Goal: Task Accomplishment & Management: Use online tool/utility

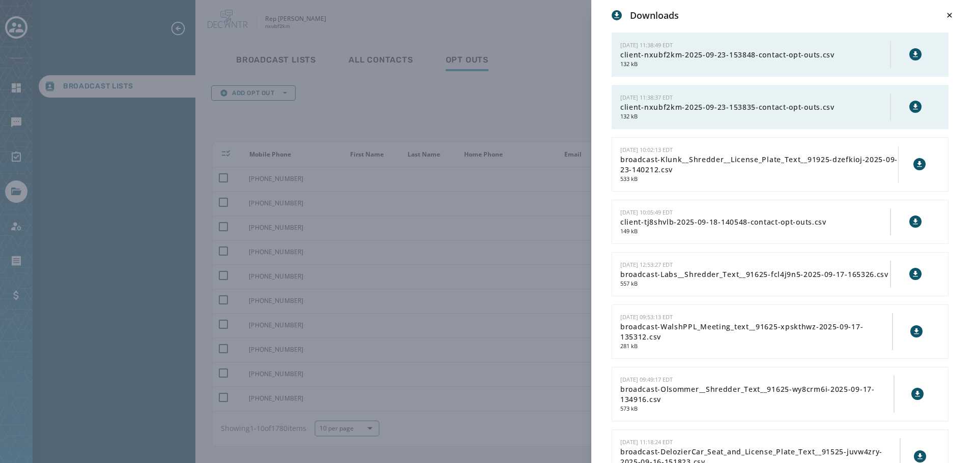
click at [532, 99] on div "Downloads [DATE] 11:38:49 EDT client-nxubf2km-2025-09-23-153848-contact-opt-out…" at bounding box center [488, 231] width 977 height 463
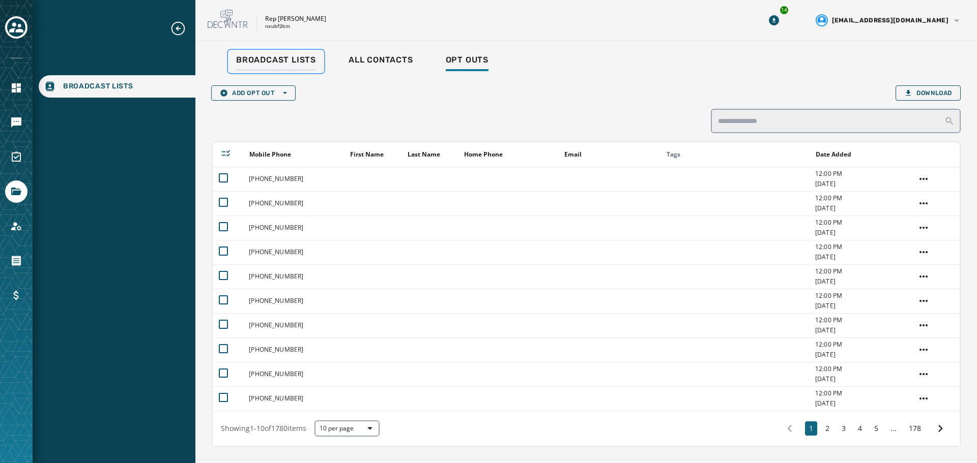
click at [267, 57] on span "Broadcast Lists" at bounding box center [276, 60] width 80 height 10
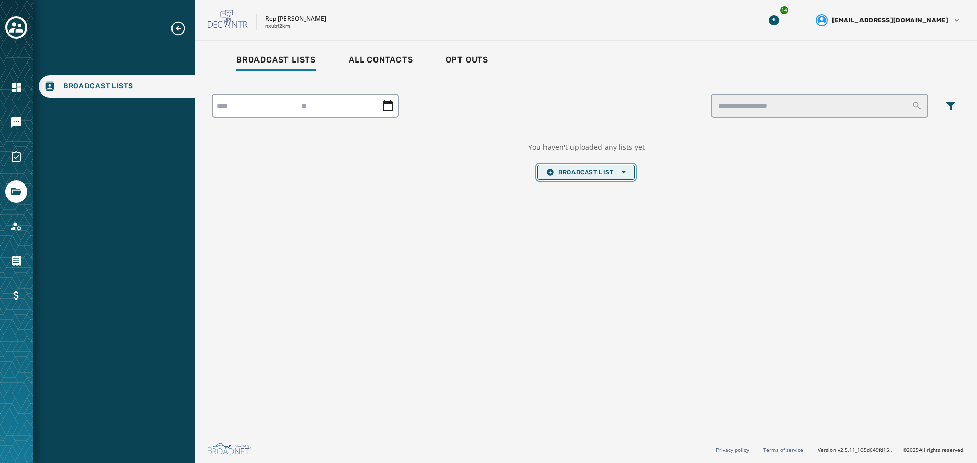
click at [598, 174] on span "Broadcast List Open options" at bounding box center [585, 172] width 79 height 8
click at [593, 187] on span "Upload List" at bounding box center [585, 188] width 79 height 8
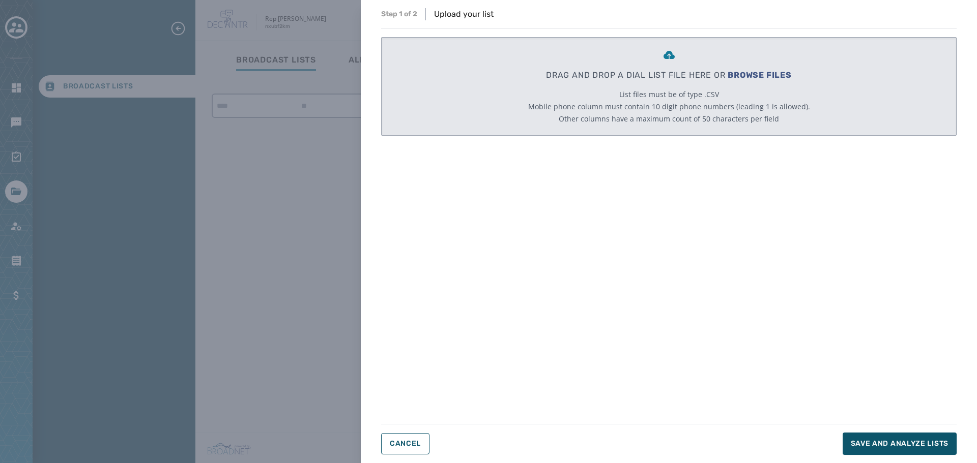
click at [774, 72] on span "BROWSE FILES" at bounding box center [759, 75] width 64 height 10
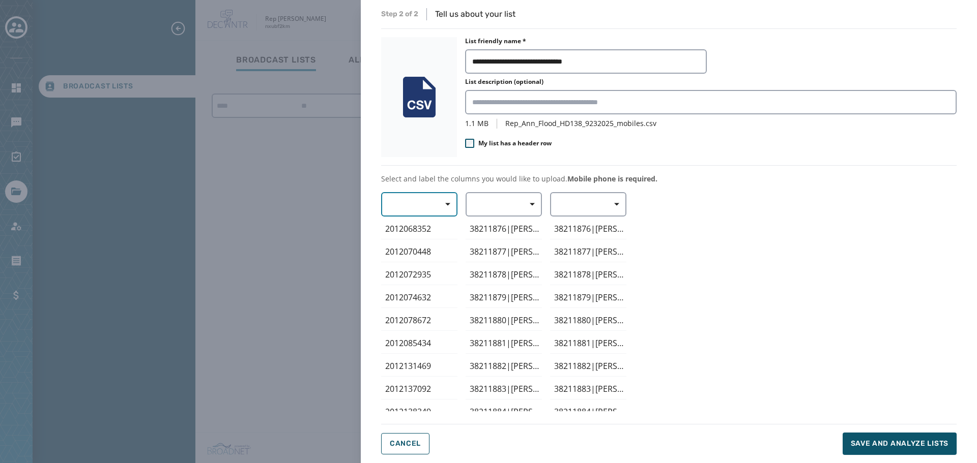
click at [448, 206] on icon "button" at bounding box center [447, 204] width 5 height 5
click at [437, 226] on span "Mobile Phone" at bounding box center [416, 228] width 47 height 10
click at [536, 208] on span "button" at bounding box center [528, 204] width 24 height 20
click at [495, 266] on span "First Name" at bounding box center [501, 264] width 47 height 10
click at [917, 444] on span "Save and analyze lists" at bounding box center [900, 444] width 98 height 10
